Goal: Information Seeking & Learning: Find specific fact

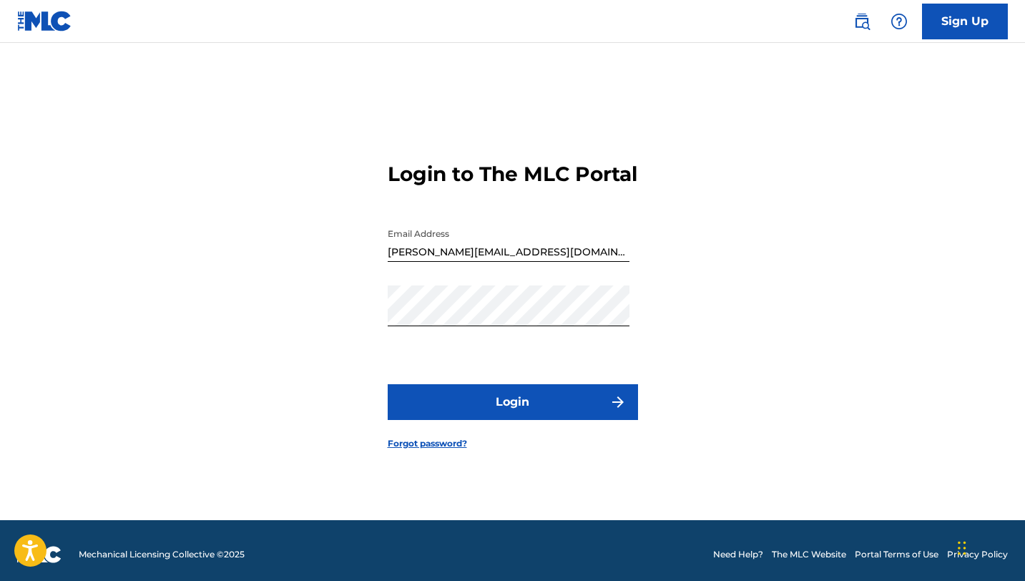
click at [864, 25] on img at bounding box center [862, 21] width 17 height 17
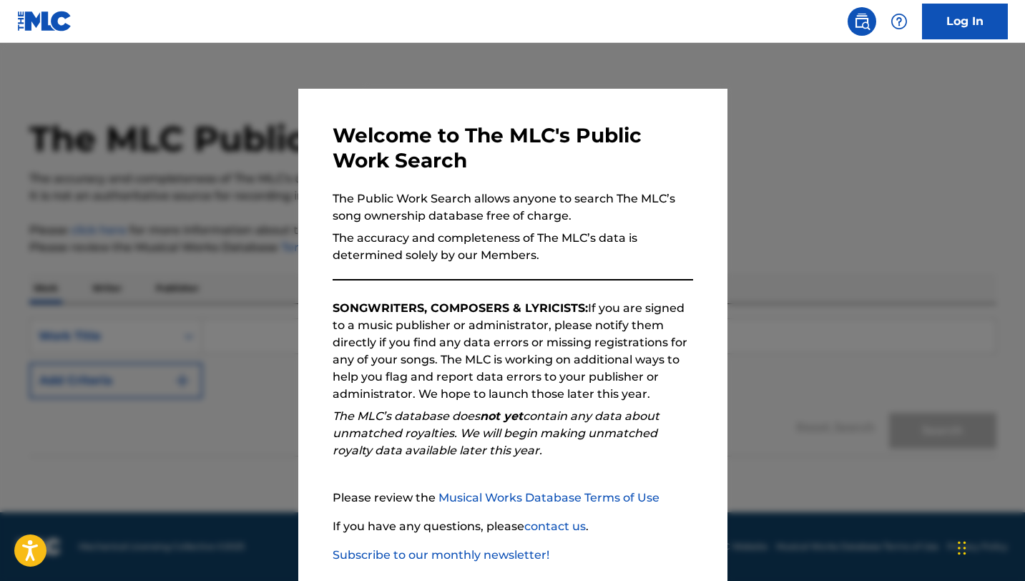
click at [775, 89] on div at bounding box center [512, 333] width 1025 height 581
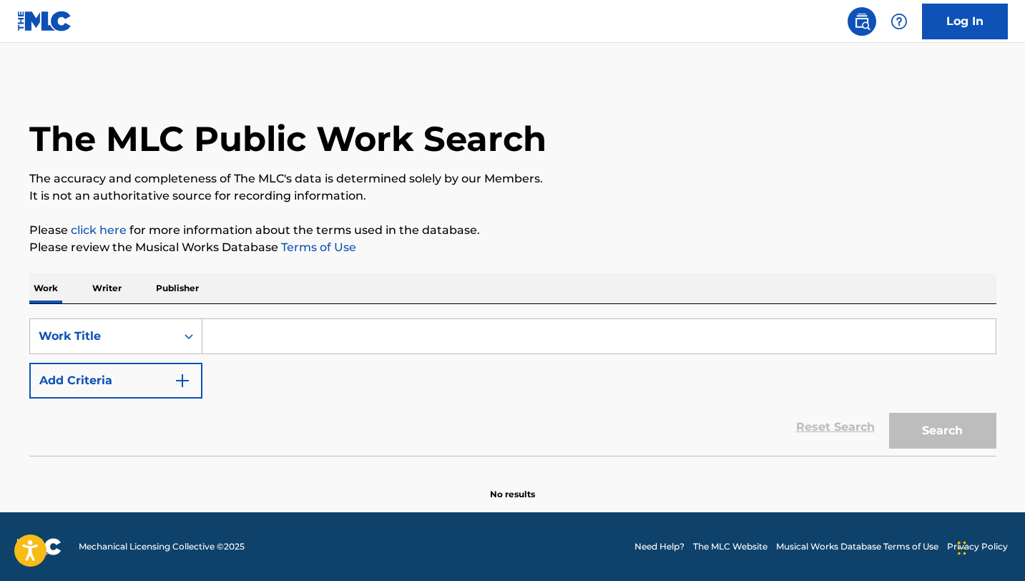
click at [409, 343] on input "Search Form" at bounding box center [598, 336] width 793 height 34
click at [889, 413] on button "Search" at bounding box center [942, 431] width 107 height 36
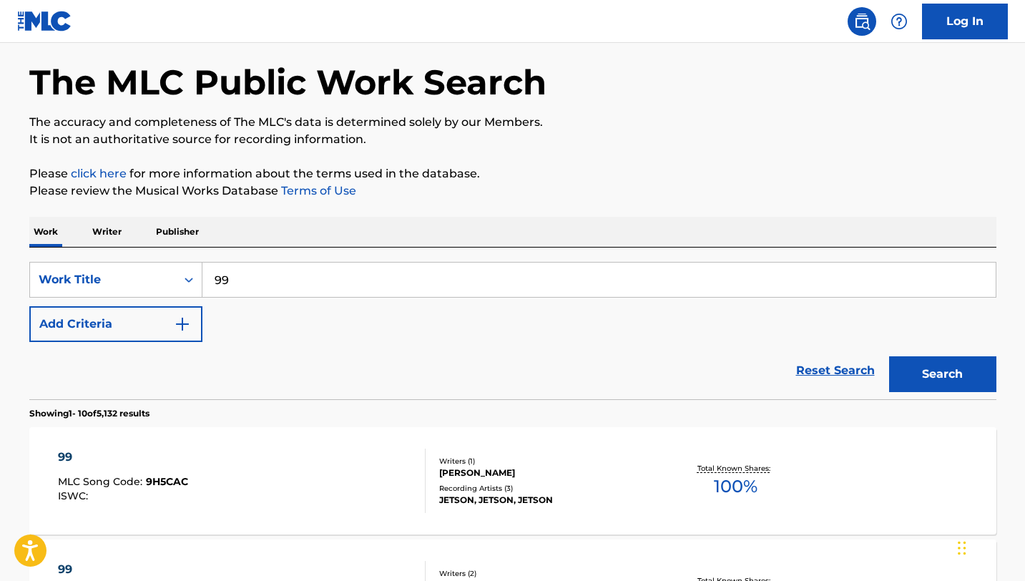
scroll to position [54, 0]
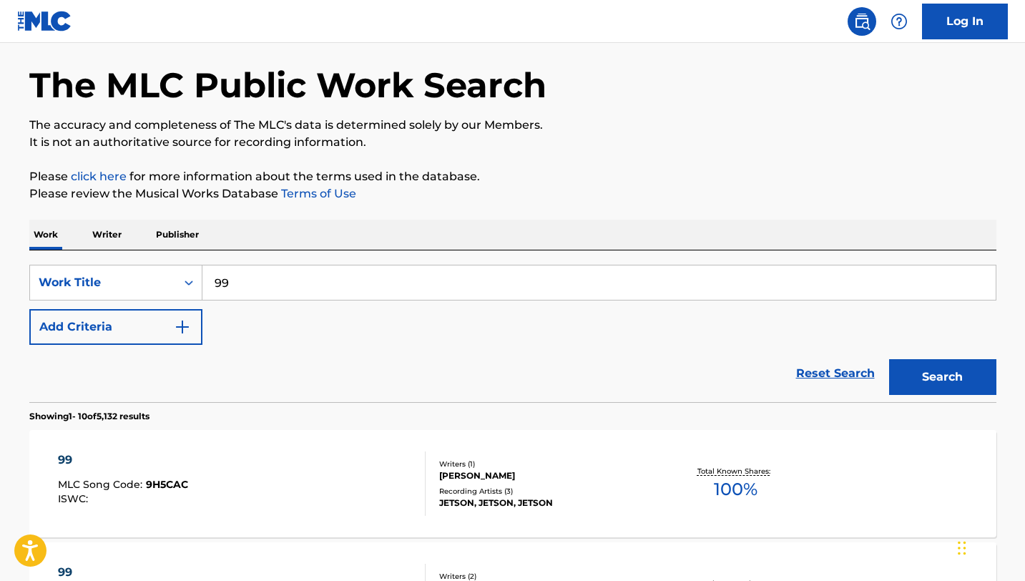
click at [288, 278] on input "99" at bounding box center [598, 282] width 793 height 34
click at [889, 359] on button "Search" at bounding box center [942, 377] width 107 height 36
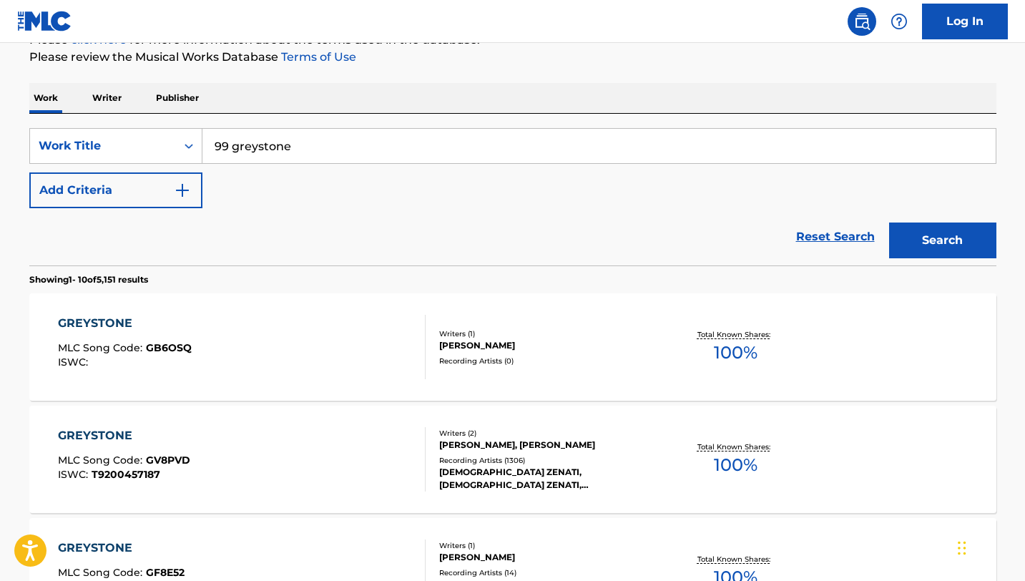
scroll to position [78, 0]
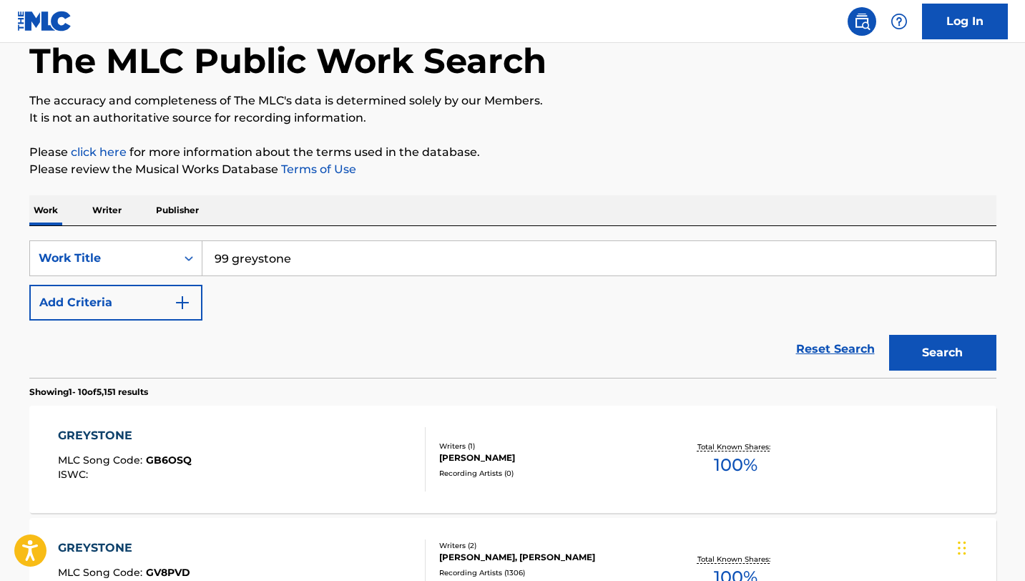
click at [255, 263] on input "99 greystone" at bounding box center [598, 258] width 793 height 34
type input "99"
click at [185, 261] on icon "Search Form" at bounding box center [189, 258] width 14 height 14
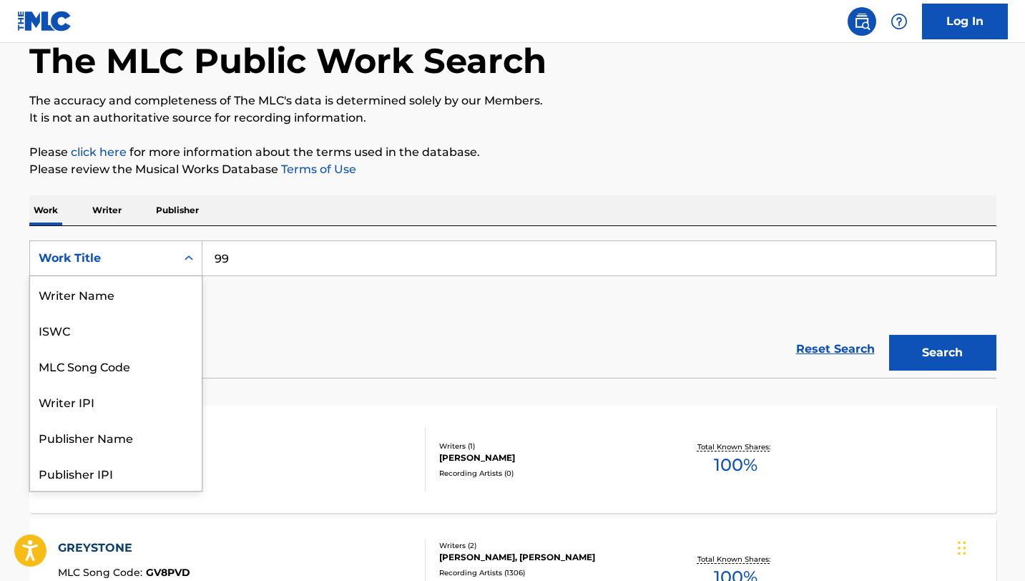
scroll to position [72, 0]
click at [133, 373] on div "Publisher Name" at bounding box center [116, 366] width 172 height 36
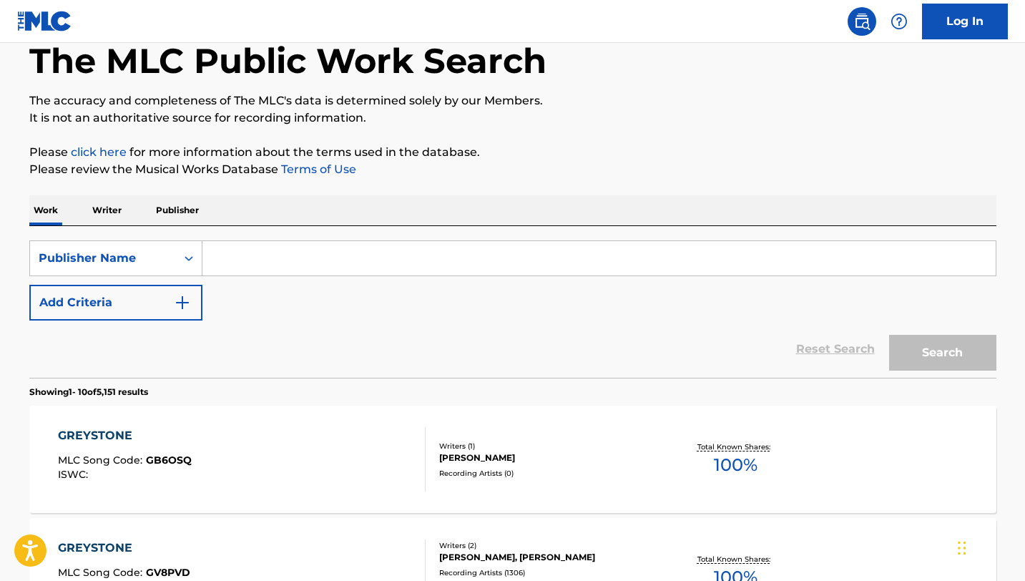
click at [240, 254] on input "Search Form" at bounding box center [598, 258] width 793 height 34
type input "r"
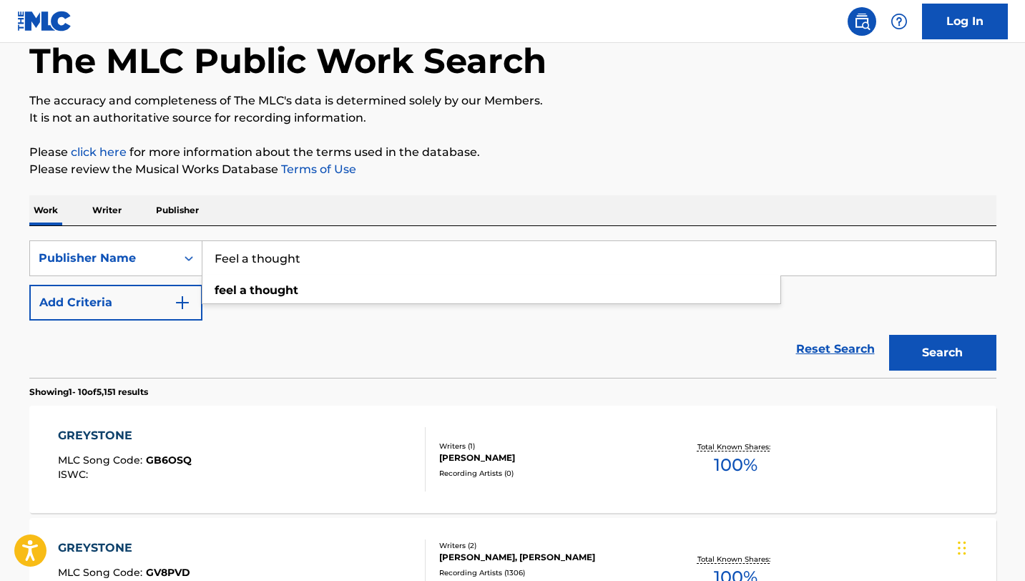
type input "Feel a thought"
click at [889, 335] on button "Search" at bounding box center [942, 353] width 107 height 36
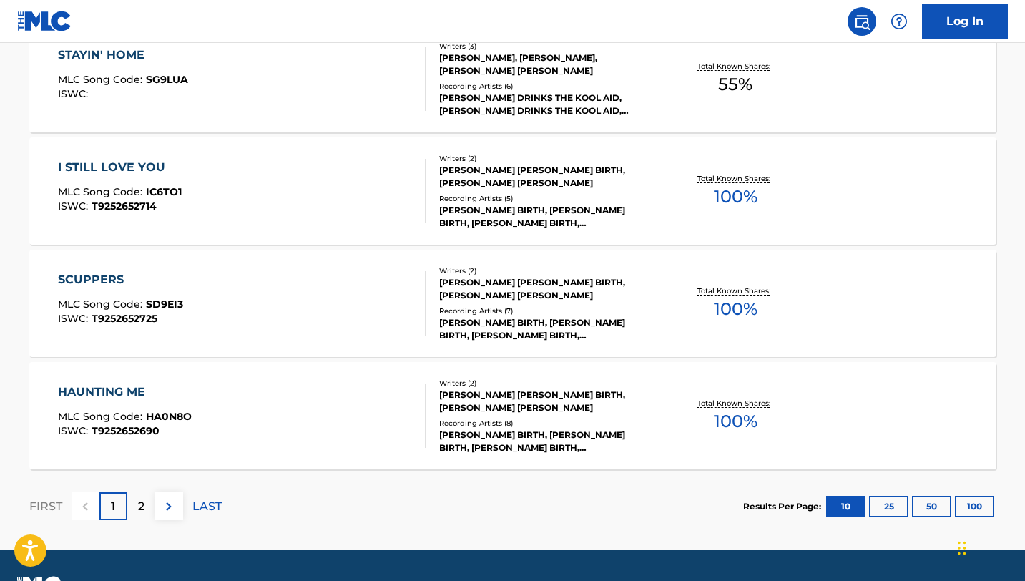
scroll to position [1171, 0]
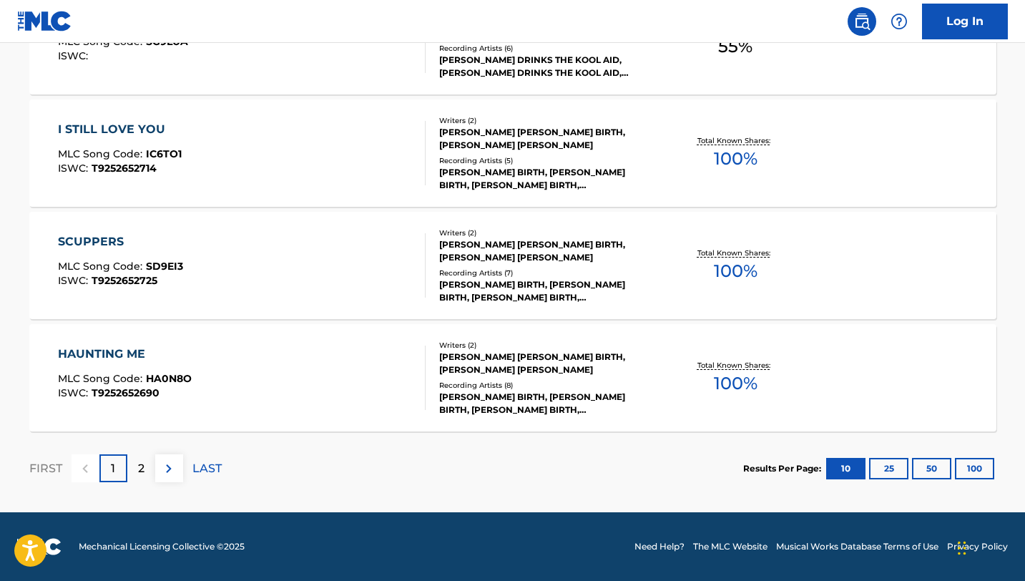
click at [592, 355] on div "[PERSON_NAME] [PERSON_NAME] BIRTH, [PERSON_NAME] [PERSON_NAME]" at bounding box center [547, 364] width 216 height 26
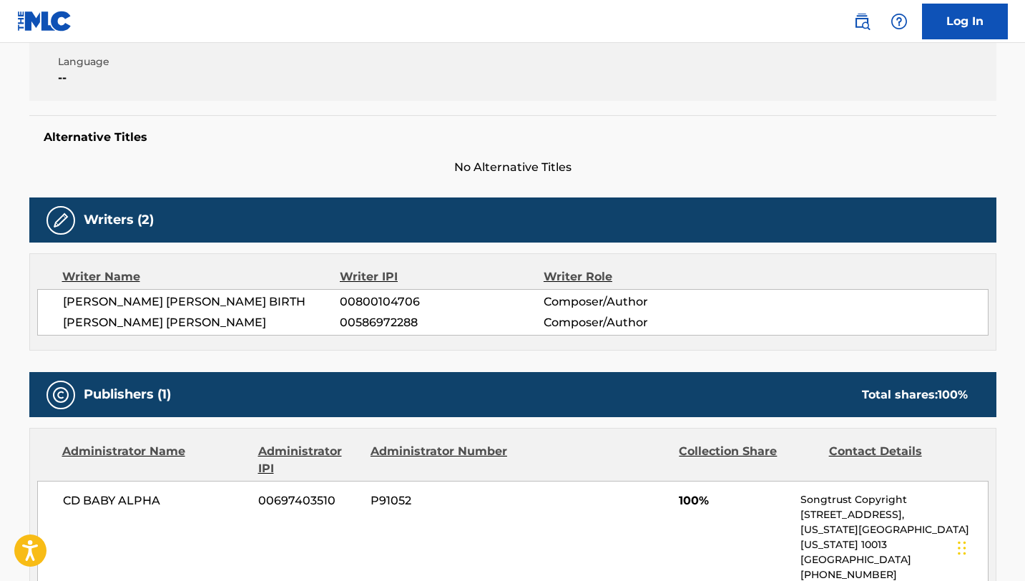
scroll to position [322, 0]
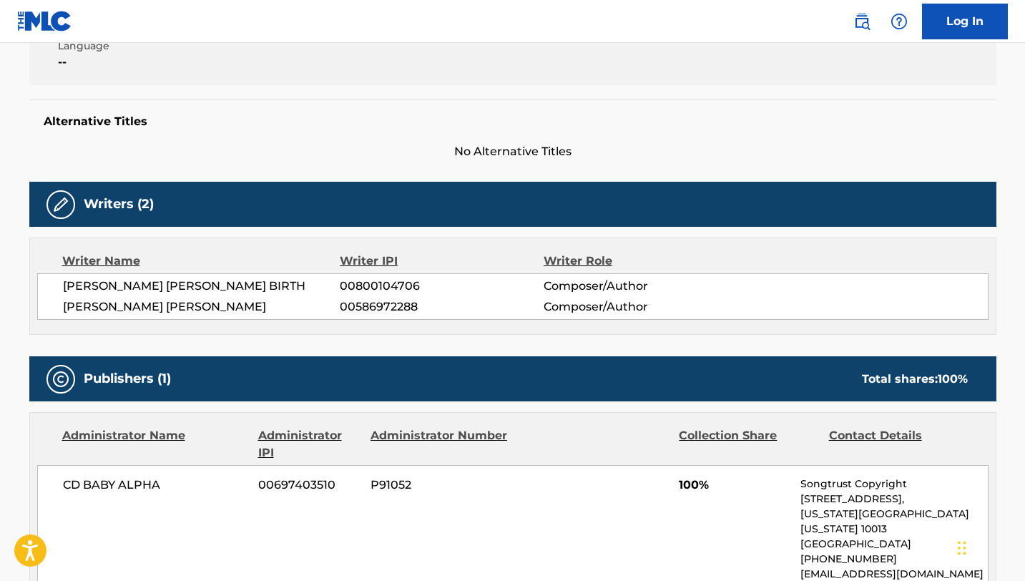
click at [402, 308] on span "00586972288" at bounding box center [441, 306] width 203 height 17
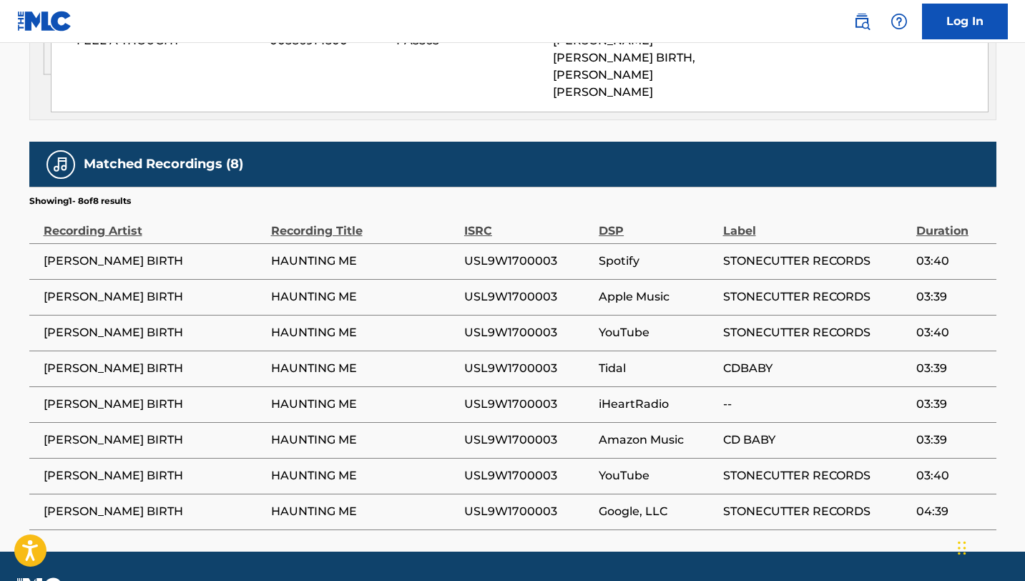
scroll to position [927, 0]
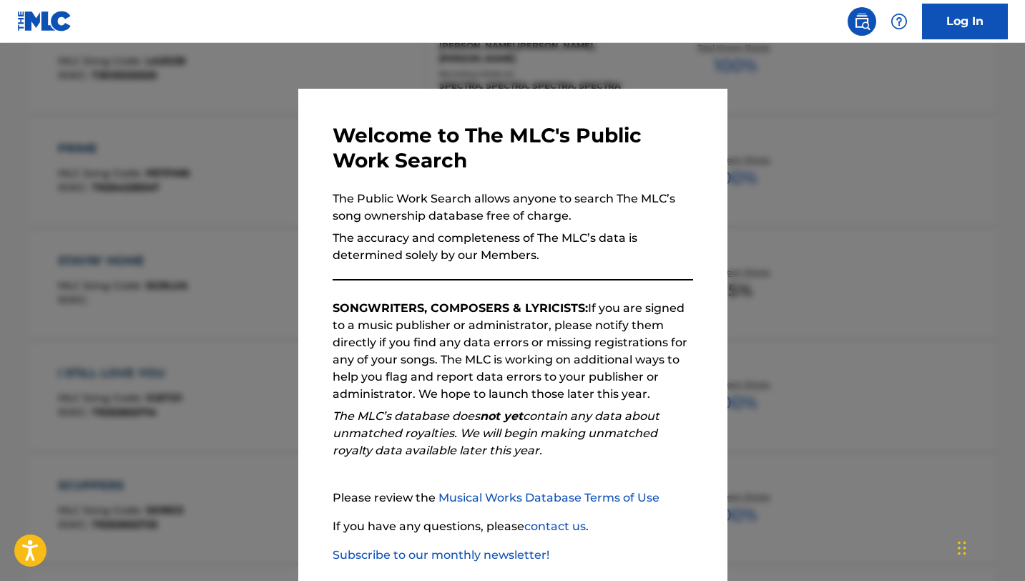
scroll to position [1171, 0]
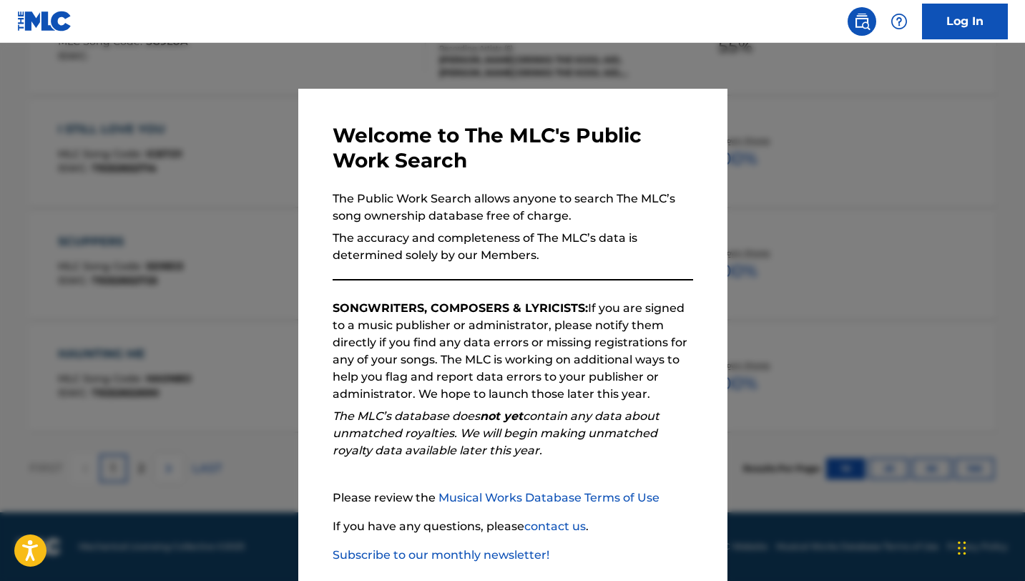
click at [232, 243] on div at bounding box center [512, 333] width 1025 height 581
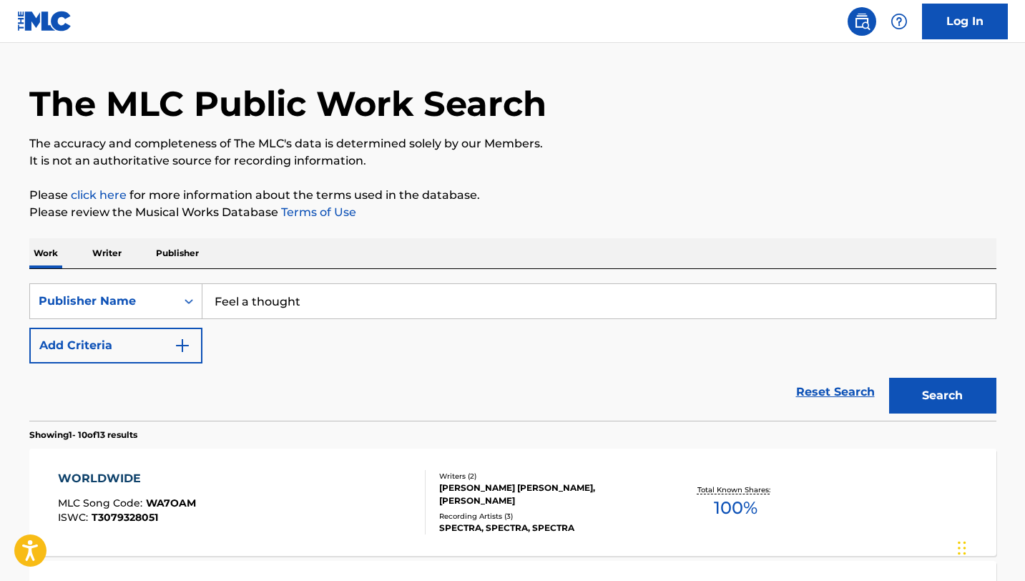
scroll to position [0, 0]
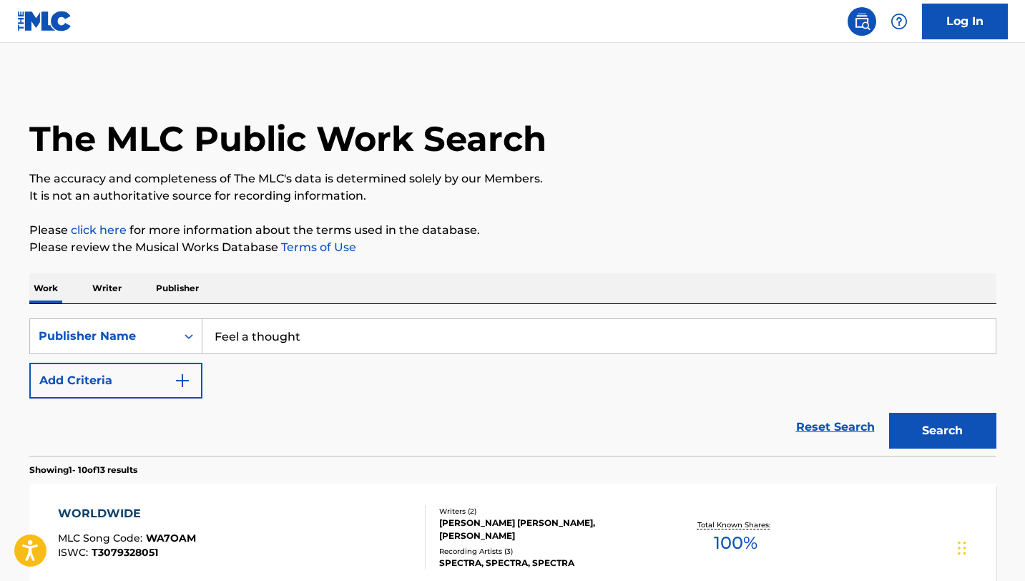
click at [124, 290] on p "Writer" at bounding box center [107, 288] width 38 height 30
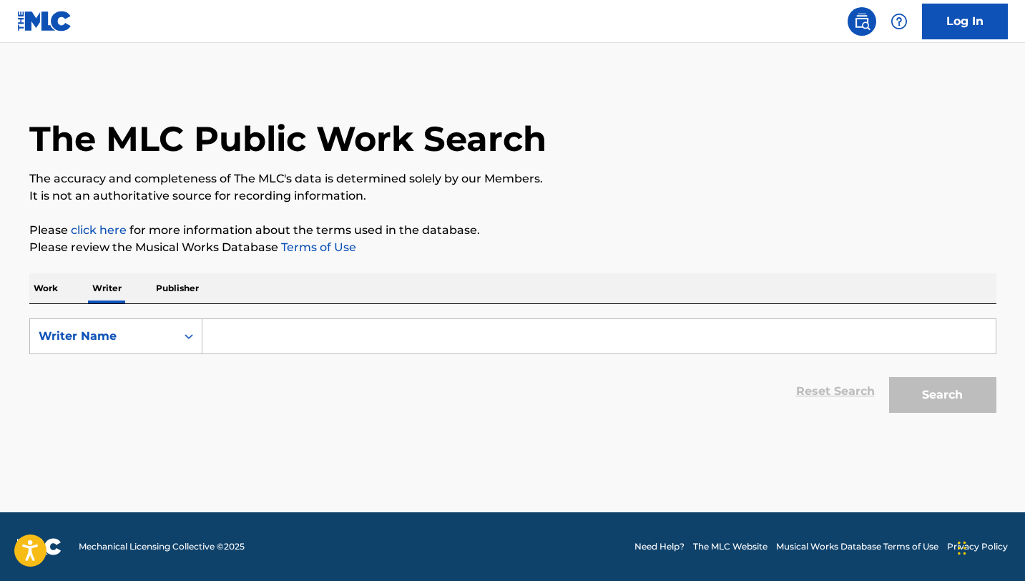
click at [187, 293] on p "Publisher" at bounding box center [178, 288] width 52 height 30
click at [270, 340] on input "Search Form" at bounding box center [598, 336] width 793 height 34
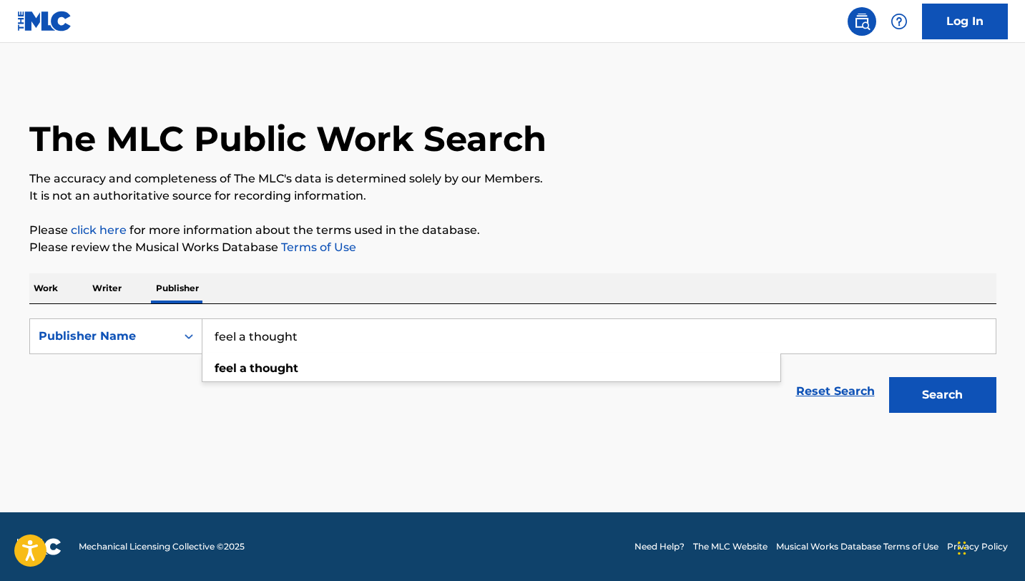
type input "feel a thought"
click at [889, 377] on button "Search" at bounding box center [942, 395] width 107 height 36
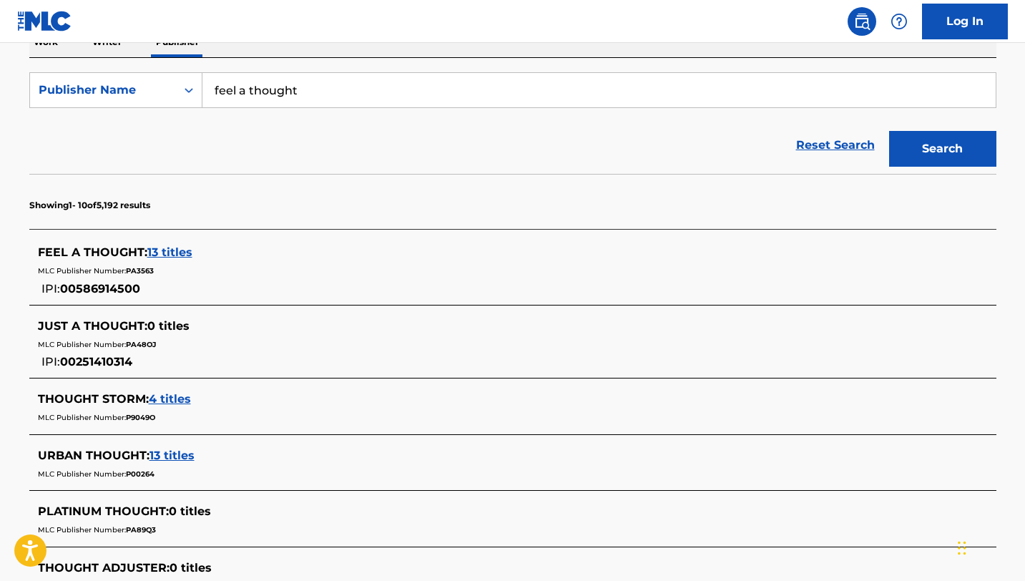
scroll to position [247, 0]
click at [157, 249] on span "13 titles" at bounding box center [169, 252] width 45 height 14
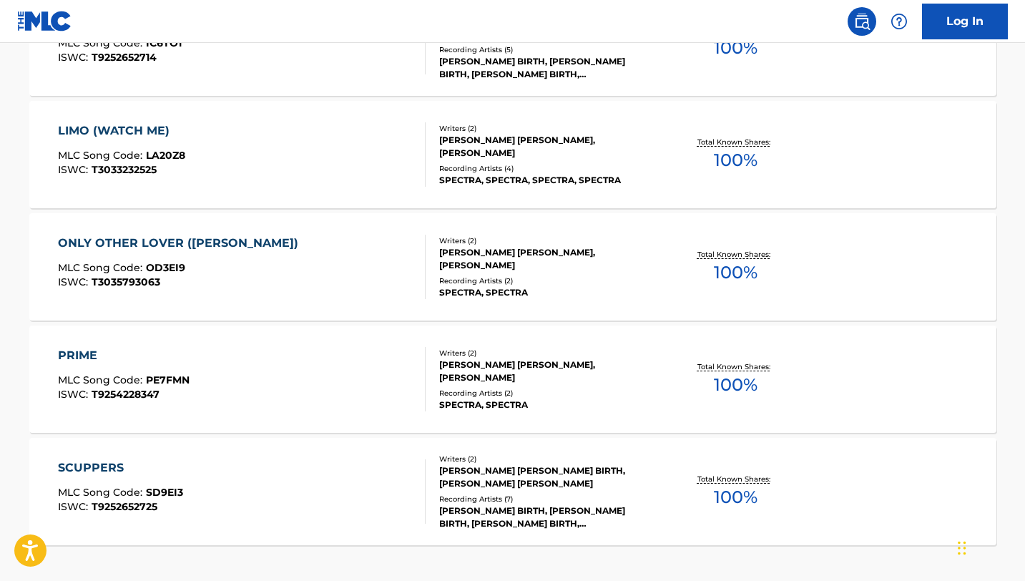
scroll to position [1229, 0]
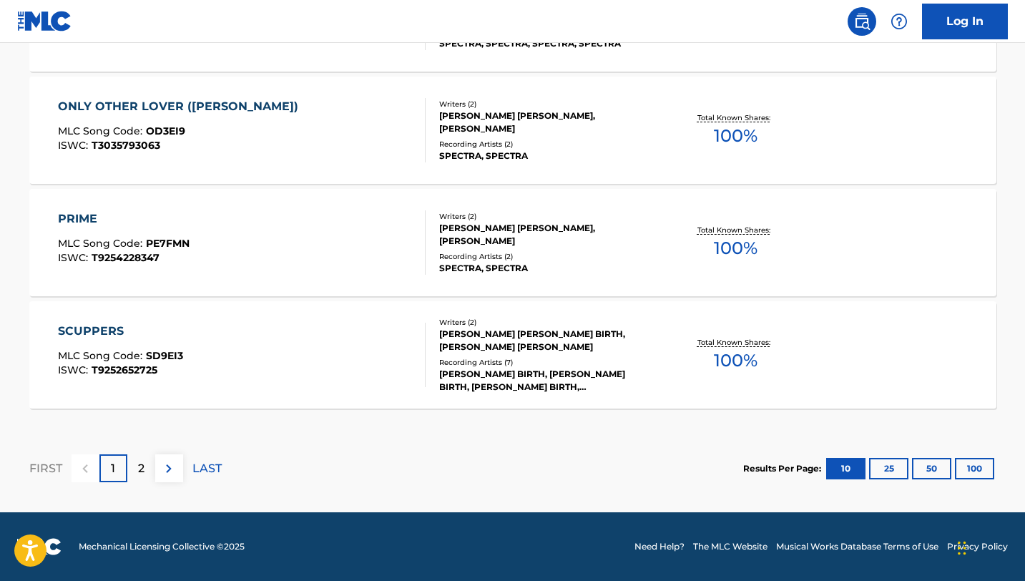
click at [142, 474] on p "2" at bounding box center [141, 468] width 6 height 17
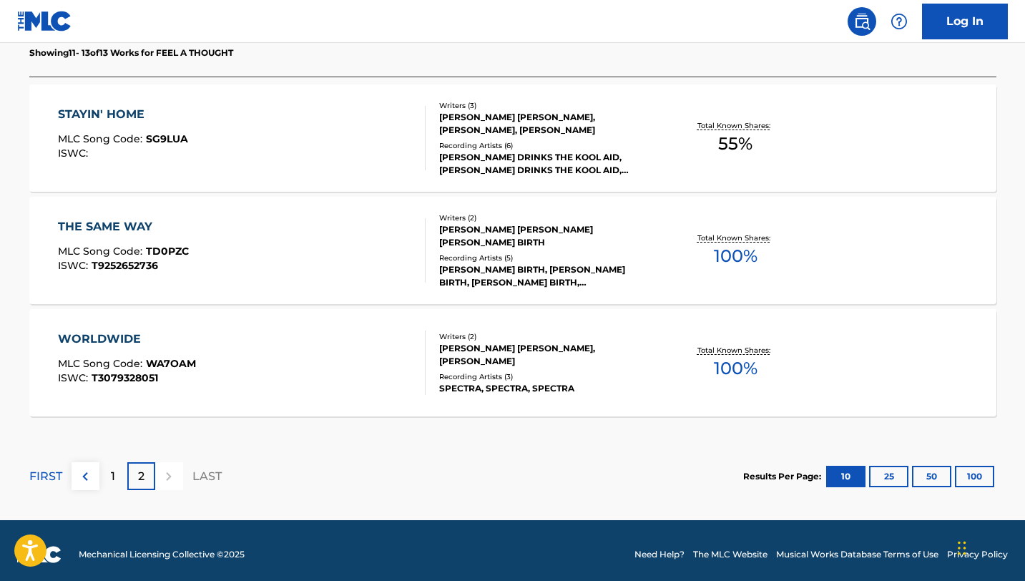
scroll to position [442, 0]
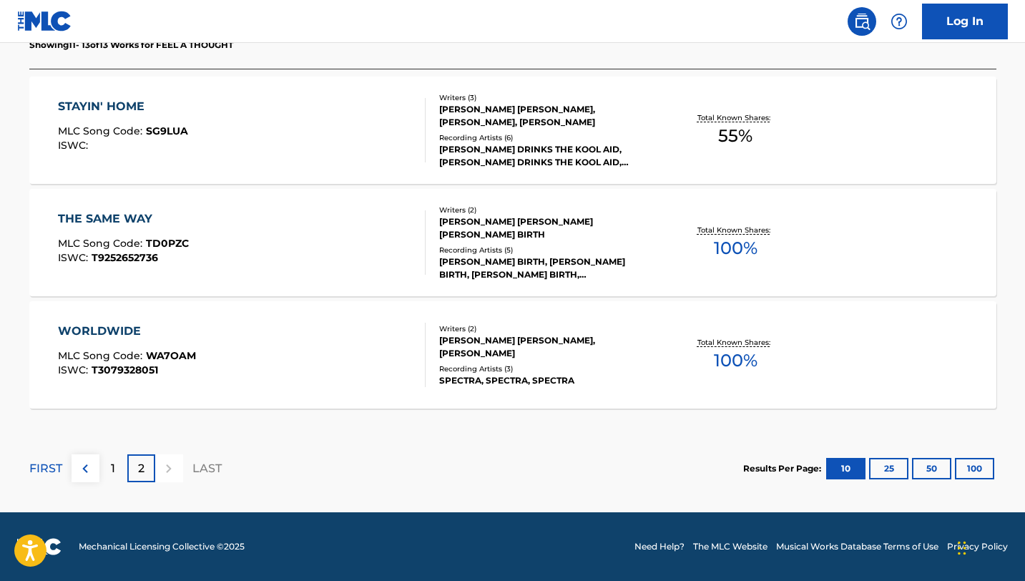
click at [121, 473] on div "1" at bounding box center [113, 468] width 28 height 28
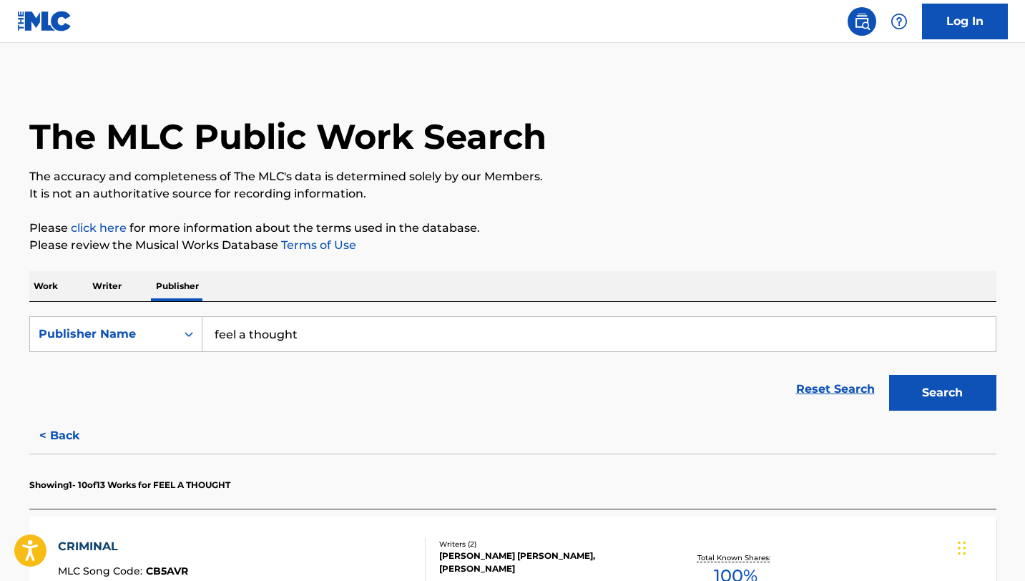
scroll to position [0, 0]
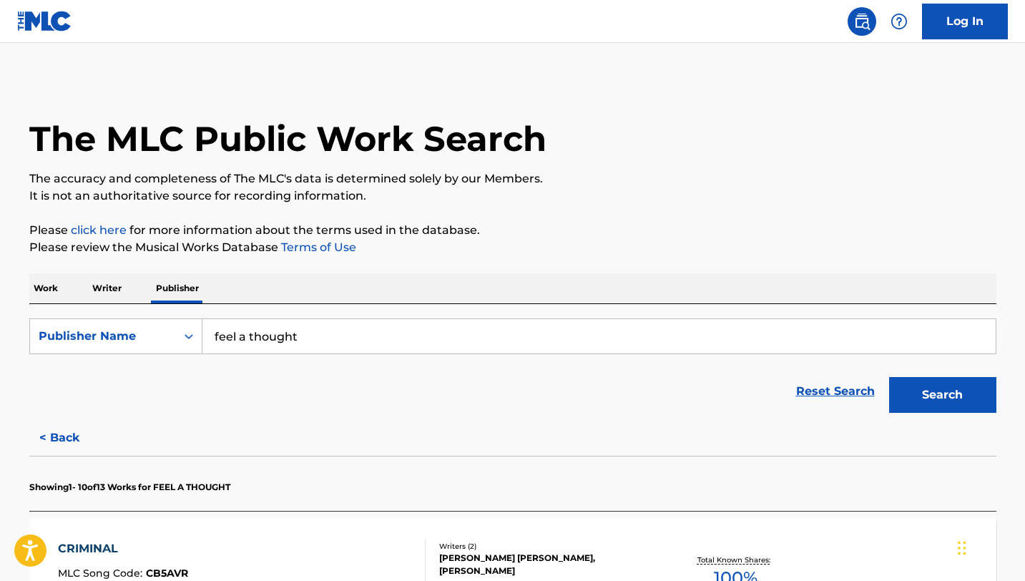
click at [940, 33] on link "Log In" at bounding box center [965, 22] width 86 height 36
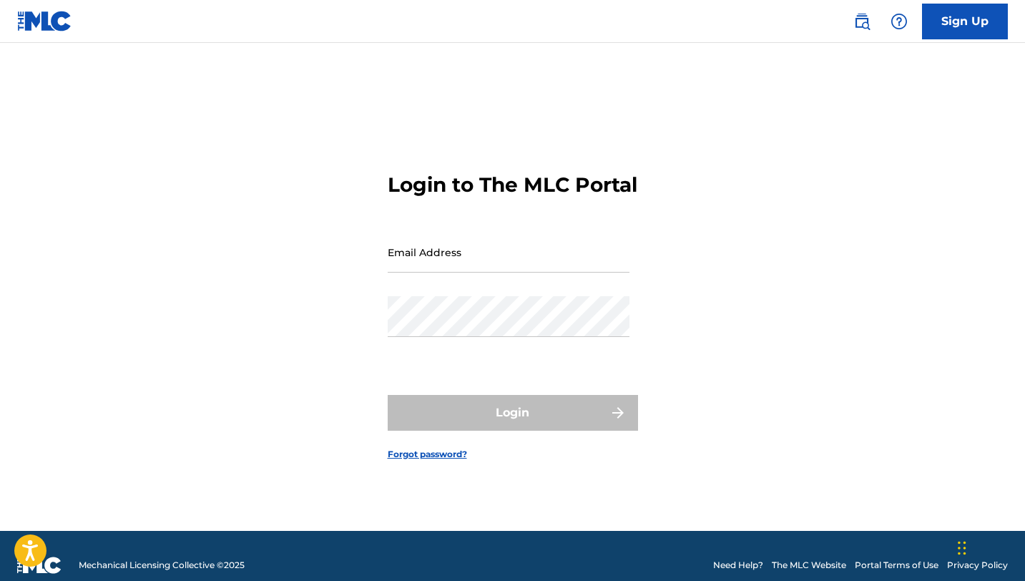
click at [566, 267] on input "Email Address" at bounding box center [509, 252] width 242 height 41
type input "[PERSON_NAME][EMAIL_ADDRESS][DOMAIN_NAME]"
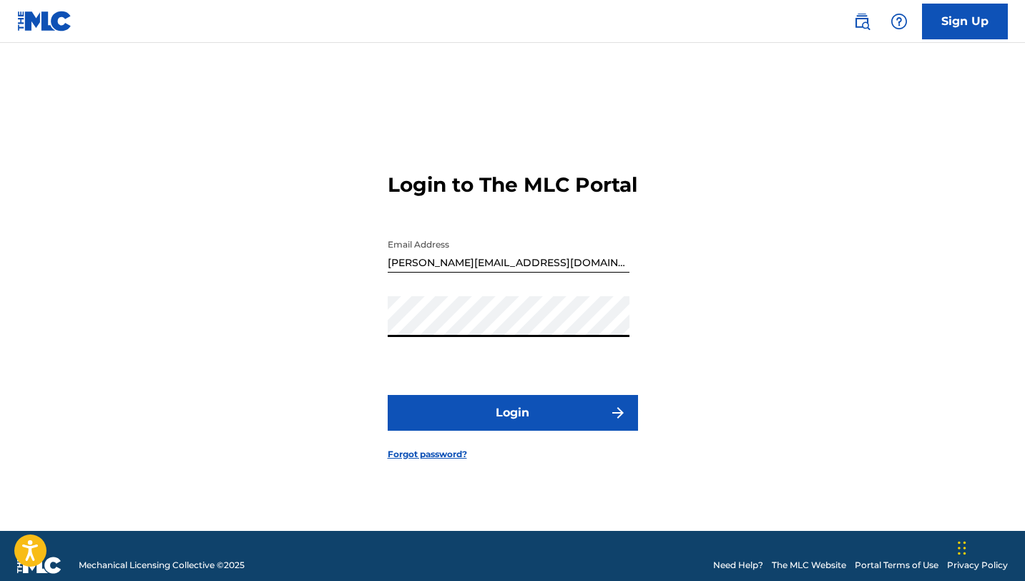
click at [479, 419] on button "Login" at bounding box center [513, 413] width 250 height 36
click at [507, 427] on button "Login" at bounding box center [513, 413] width 250 height 36
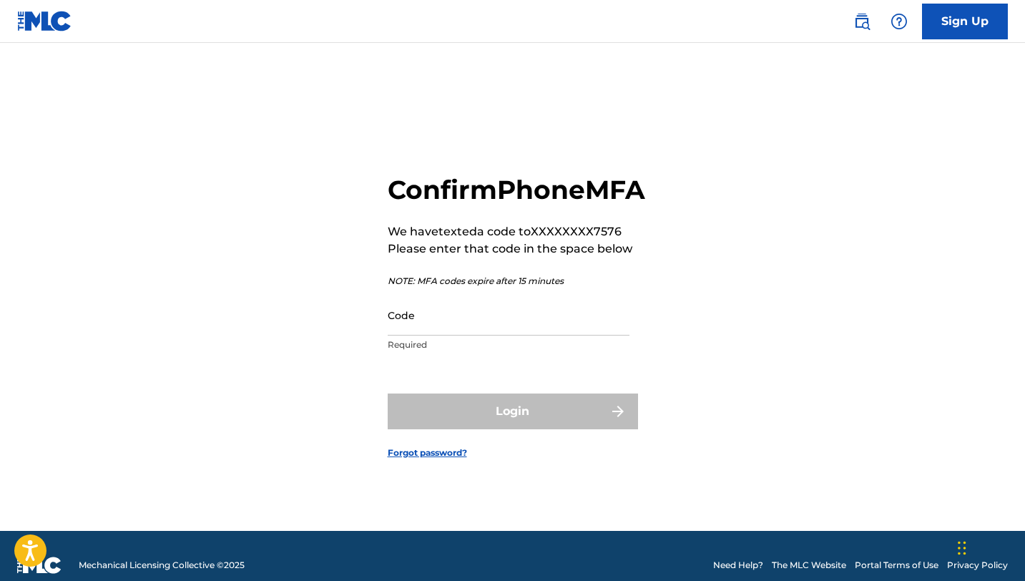
click at [527, 336] on input "Code" at bounding box center [509, 315] width 242 height 41
